Goal: Communication & Community: Answer question/provide support

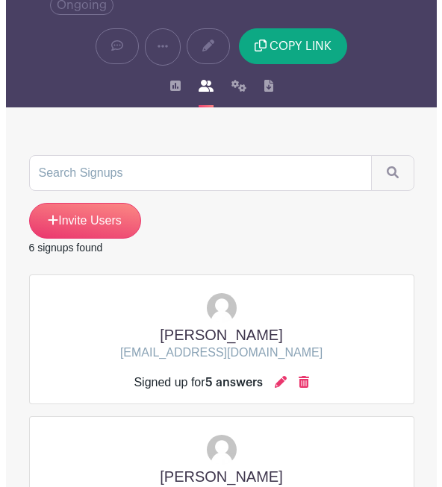
scroll to position [164, 0]
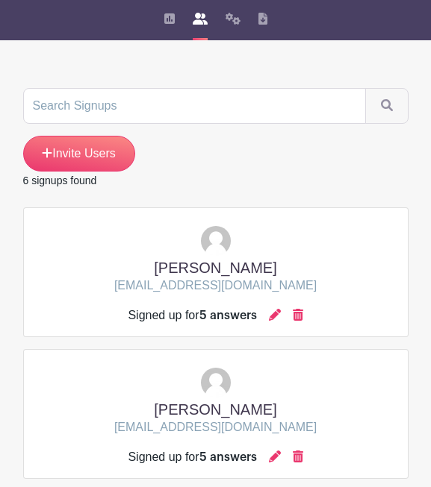
click at [269, 313] on div "Signed up for 5 answers" at bounding box center [215, 316] width 175 height 18
click at [275, 316] on icon at bounding box center [275, 315] width 12 height 12
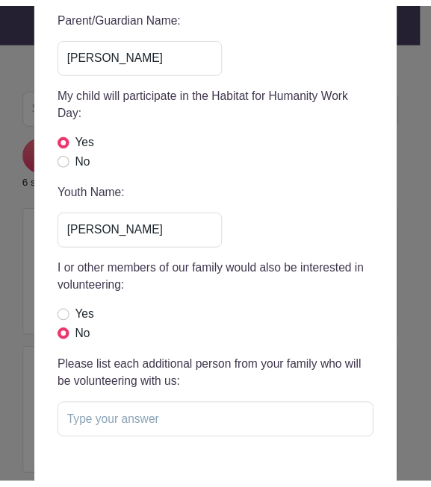
scroll to position [0, 0]
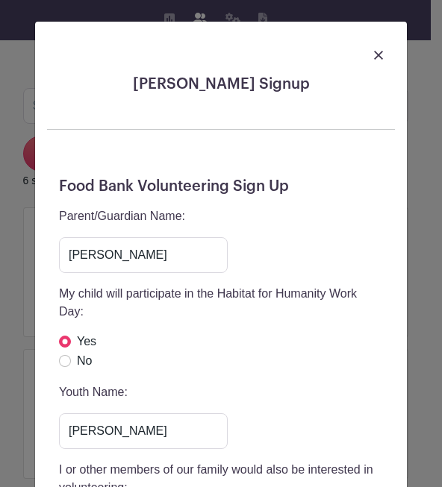
click at [374, 56] on img at bounding box center [378, 55] width 9 height 9
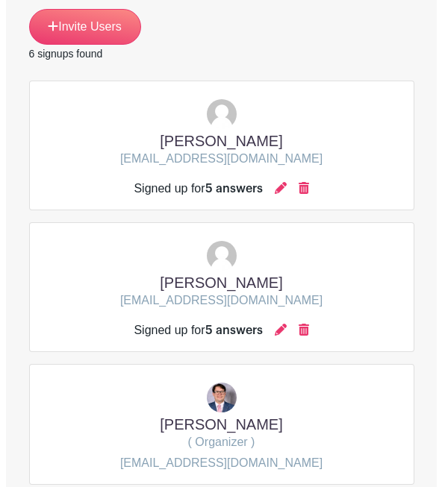
scroll to position [306, 0]
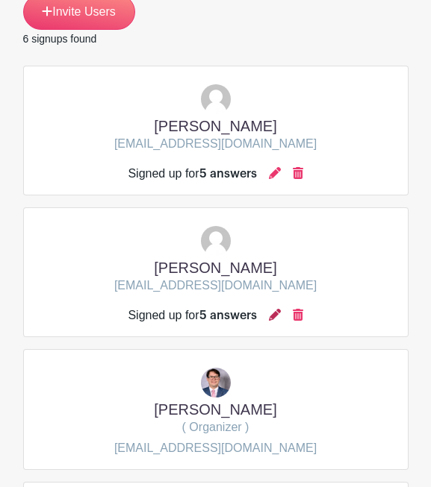
click at [277, 317] on icon at bounding box center [275, 315] width 12 height 12
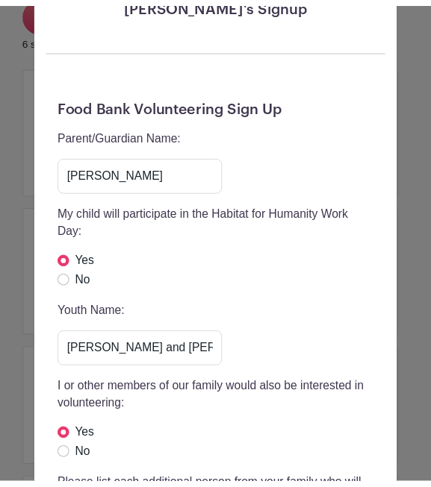
scroll to position [0, 0]
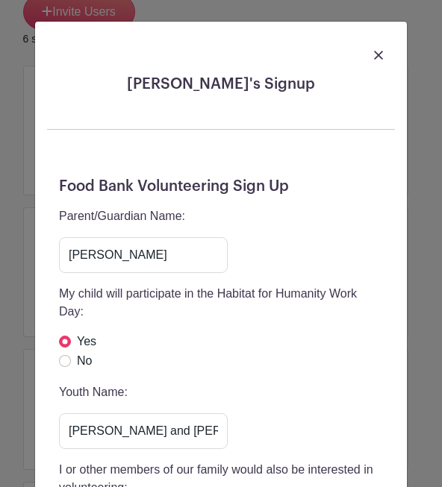
click at [374, 50] on link at bounding box center [378, 55] width 9 height 18
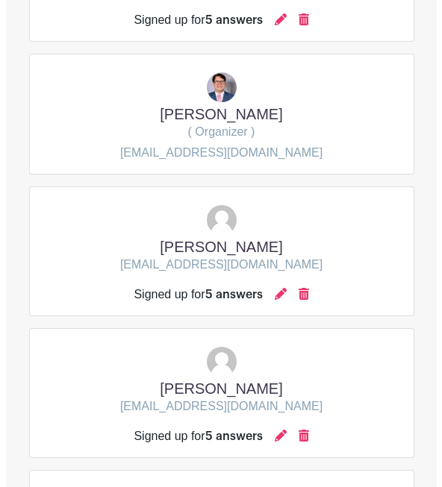
scroll to position [611, 0]
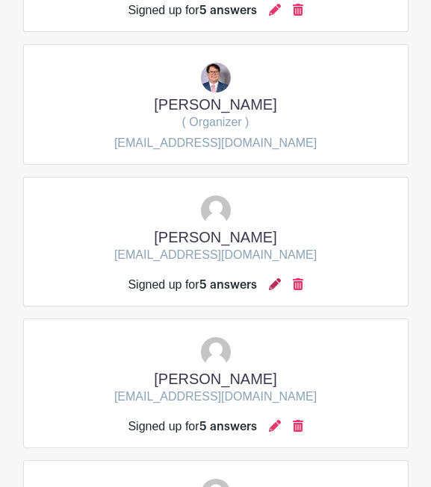
click at [277, 287] on icon at bounding box center [275, 284] width 12 height 12
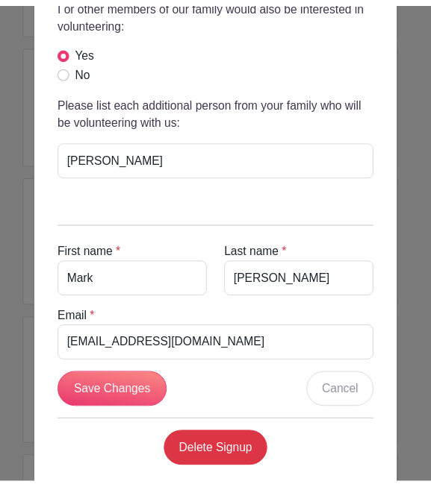
scroll to position [0, 0]
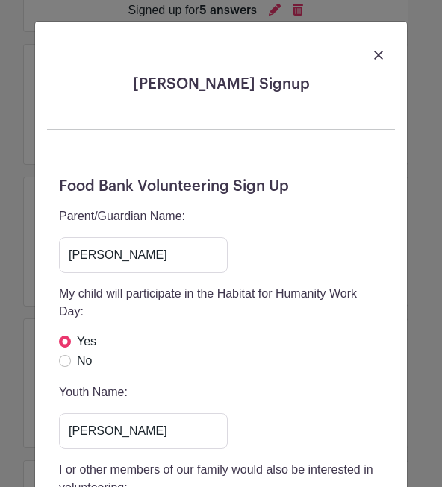
click at [374, 55] on img at bounding box center [378, 55] width 9 height 9
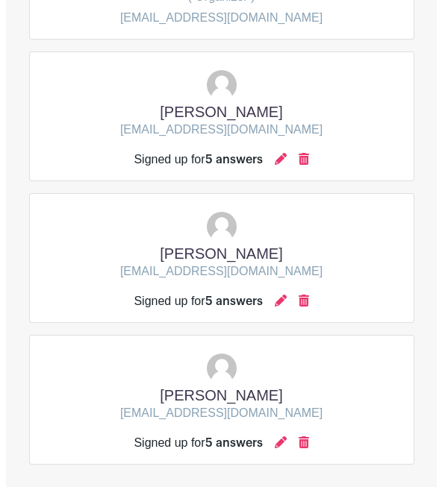
scroll to position [742, 0]
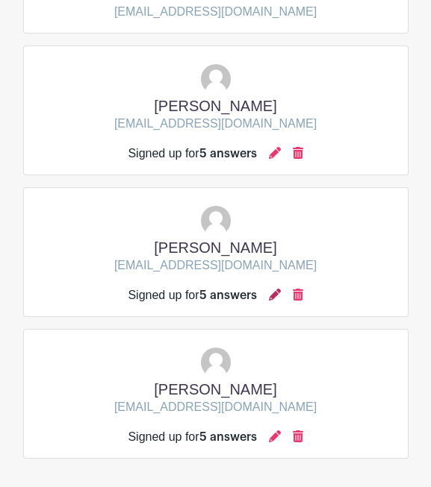
click at [278, 295] on icon at bounding box center [275, 295] width 12 height 12
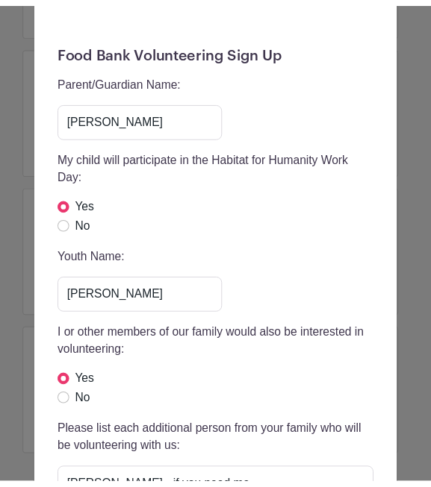
scroll to position [0, 0]
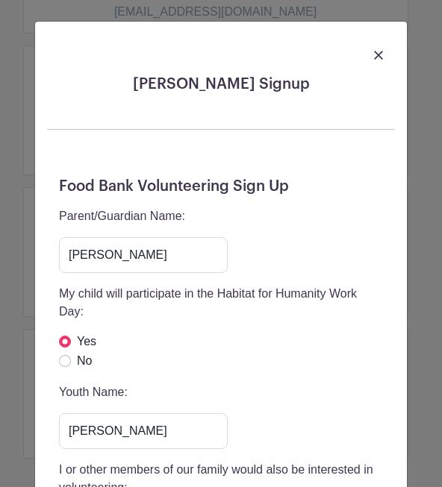
click at [377, 40] on div at bounding box center [221, 55] width 348 height 42
click at [374, 48] on link at bounding box center [378, 55] width 9 height 18
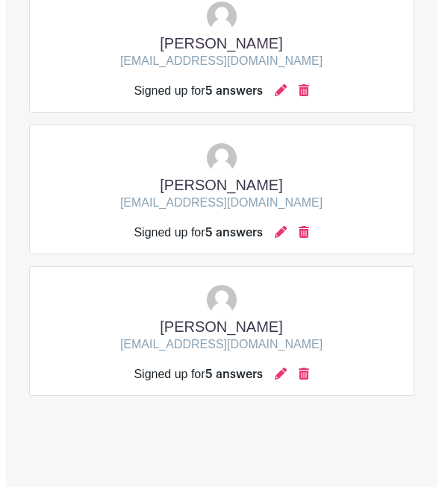
scroll to position [802, 0]
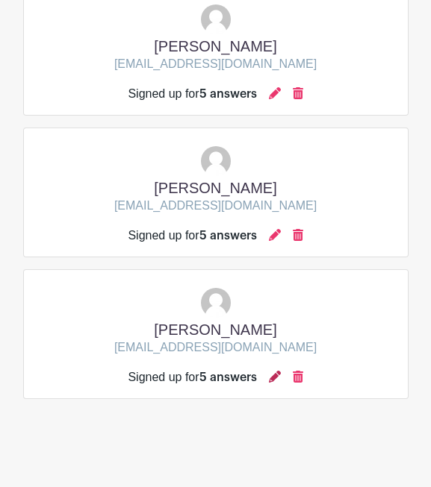
click at [270, 382] on icon at bounding box center [275, 377] width 12 height 12
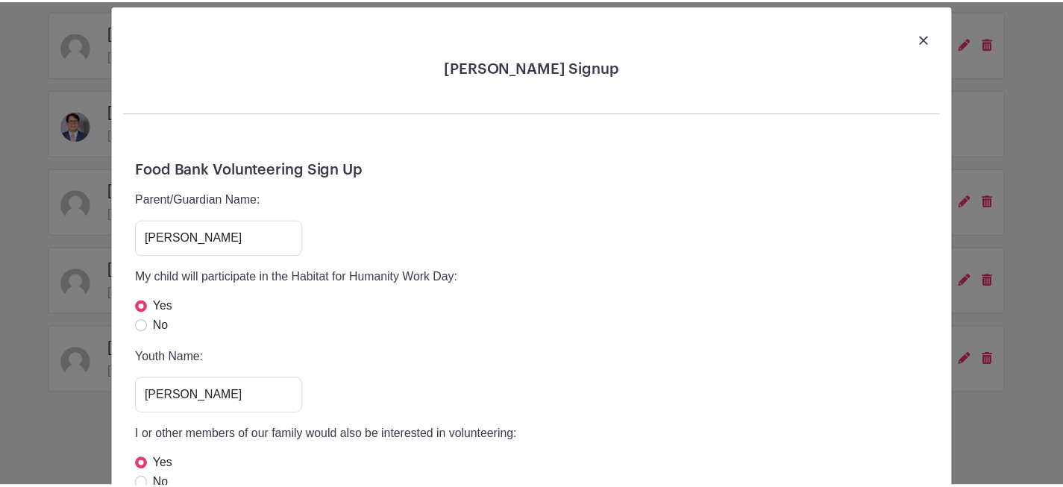
scroll to position [0, 0]
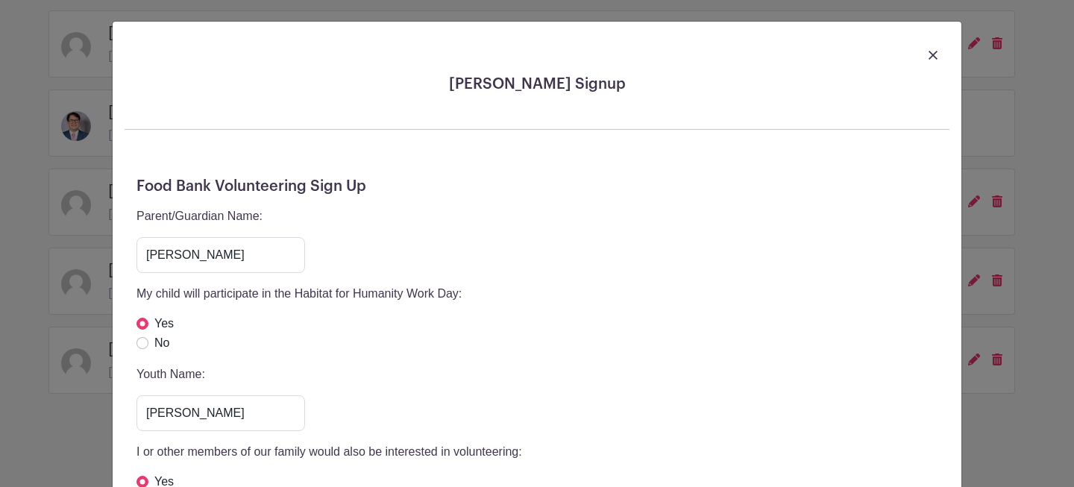
click at [933, 60] on div at bounding box center [537, 55] width 825 height 42
click at [929, 54] on img at bounding box center [933, 55] width 9 height 9
